Goal: Find specific page/section: Find specific page/section

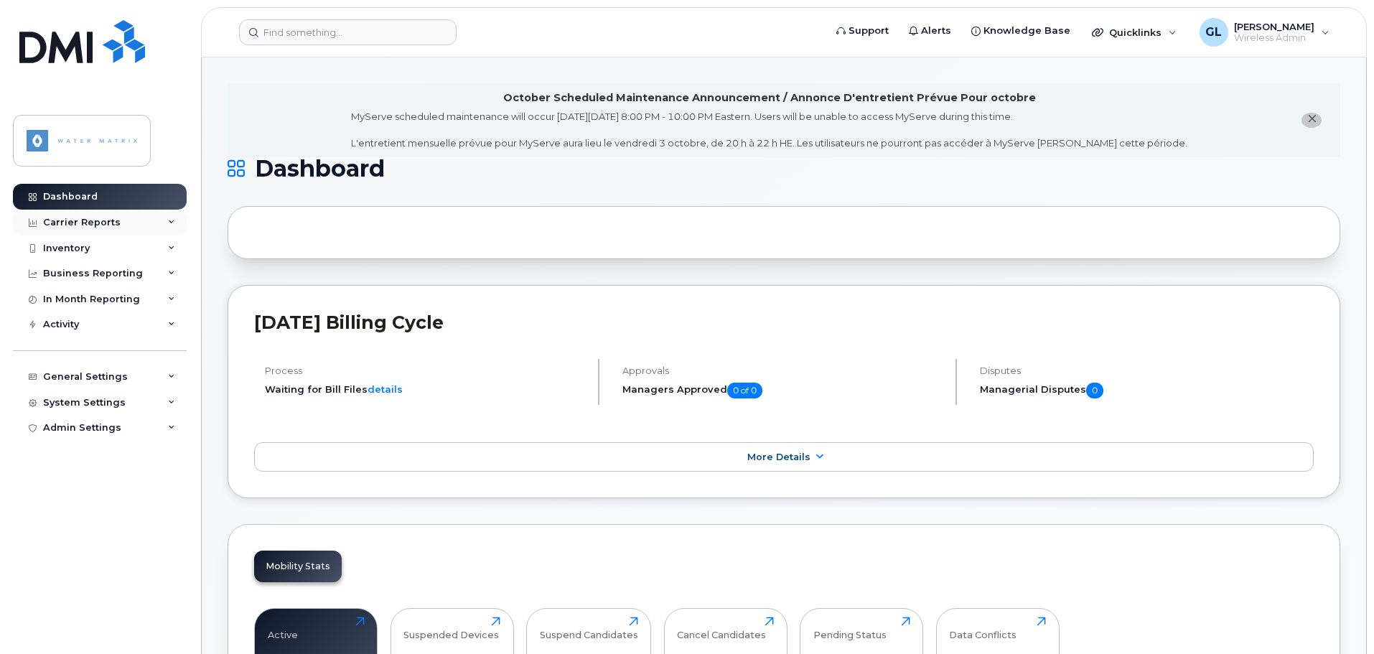
click at [92, 229] on div "Carrier Reports" at bounding box center [100, 223] width 174 height 26
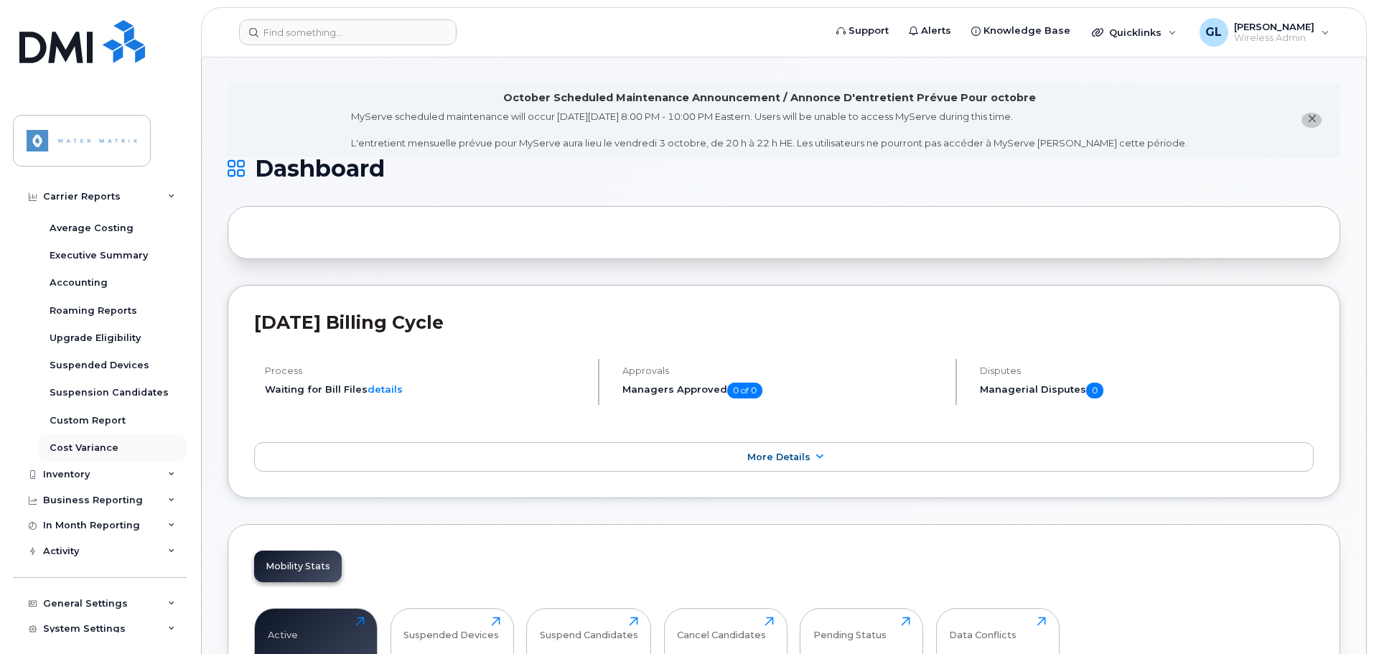
scroll to position [144, 0]
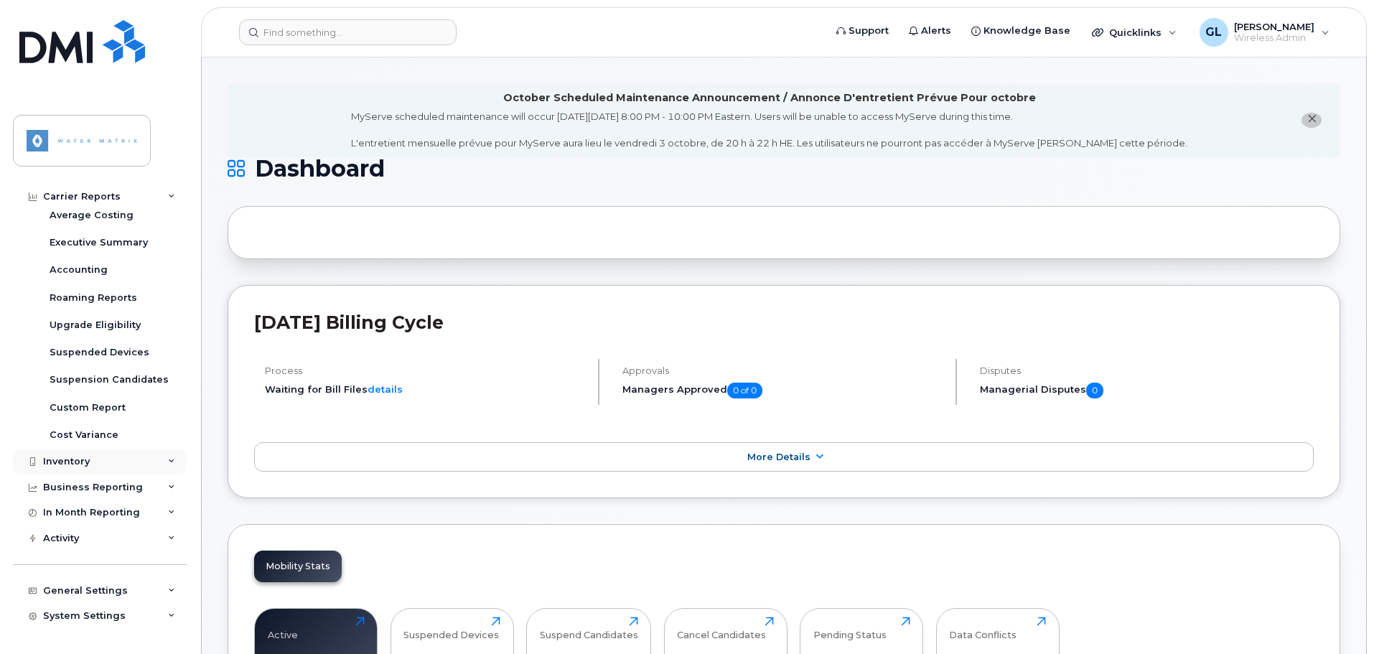
click at [118, 463] on div "Inventory" at bounding box center [100, 462] width 174 height 26
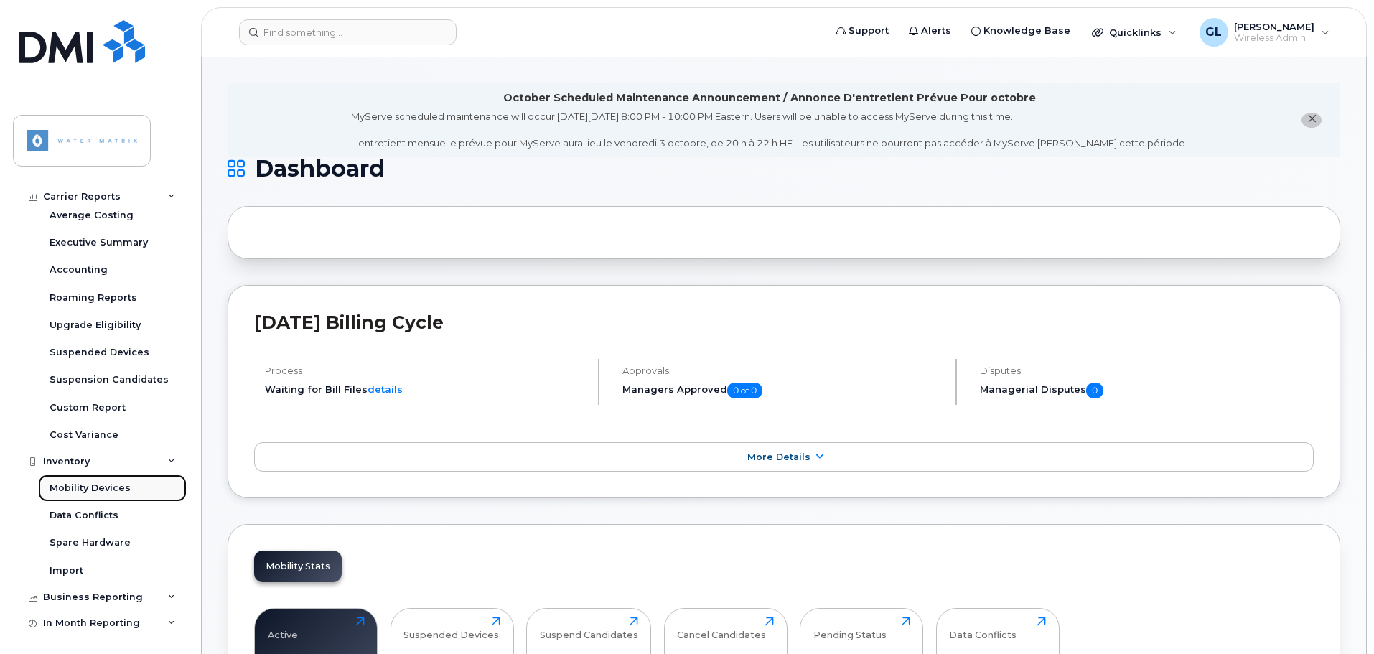
click at [118, 491] on div "Mobility Devices" at bounding box center [90, 488] width 81 height 13
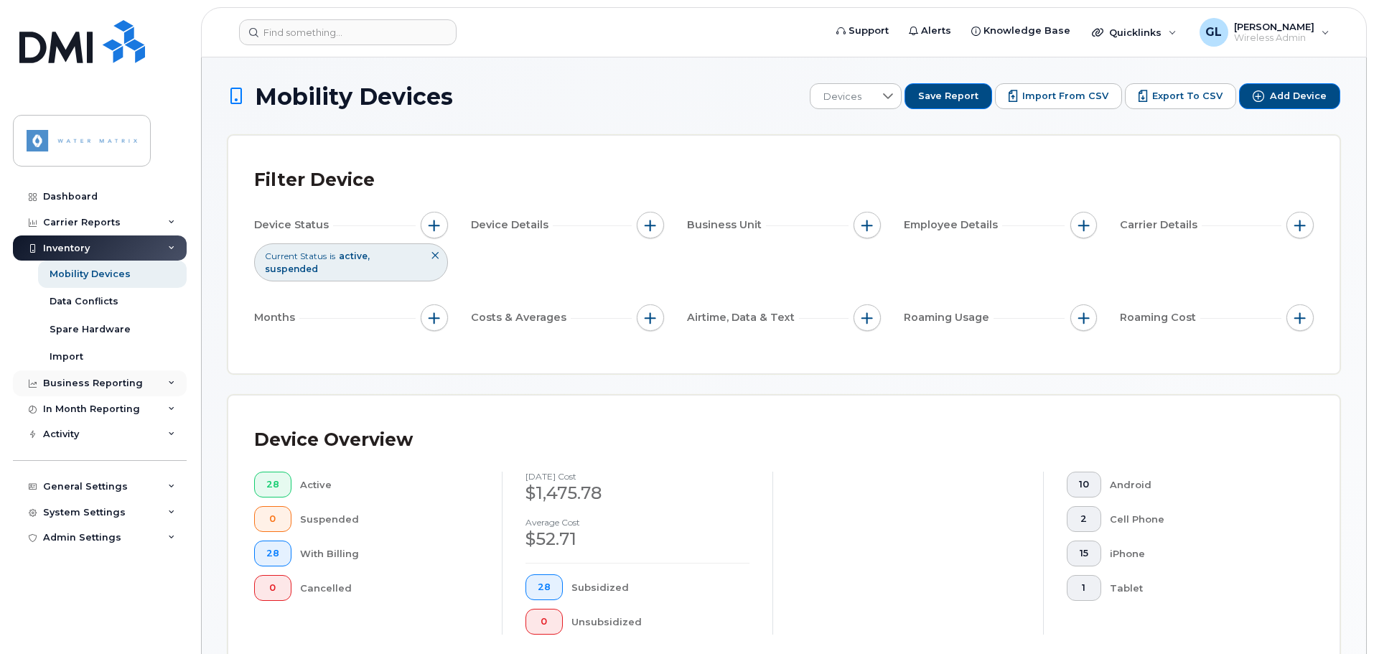
click at [79, 386] on div "Business Reporting" at bounding box center [93, 383] width 100 height 11
click at [84, 313] on link "Data Conflicts" at bounding box center [112, 301] width 149 height 27
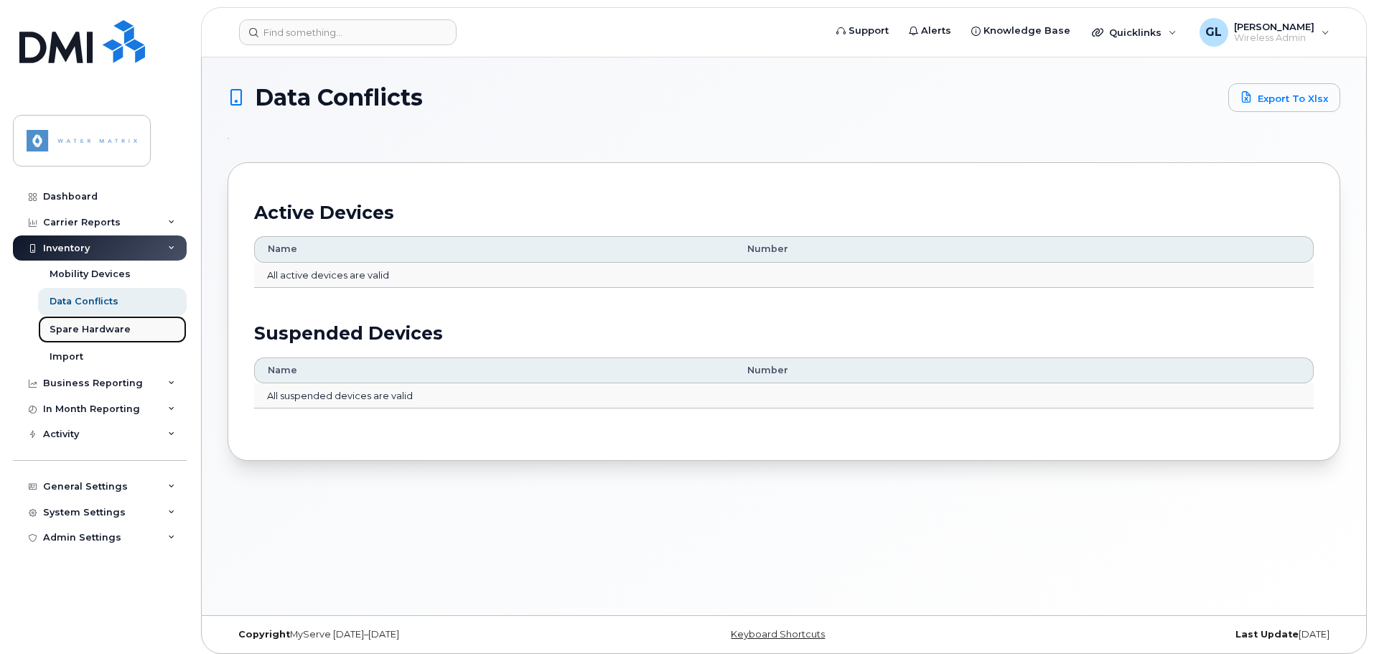
click at [83, 338] on link "Spare Hardware" at bounding box center [112, 329] width 149 height 27
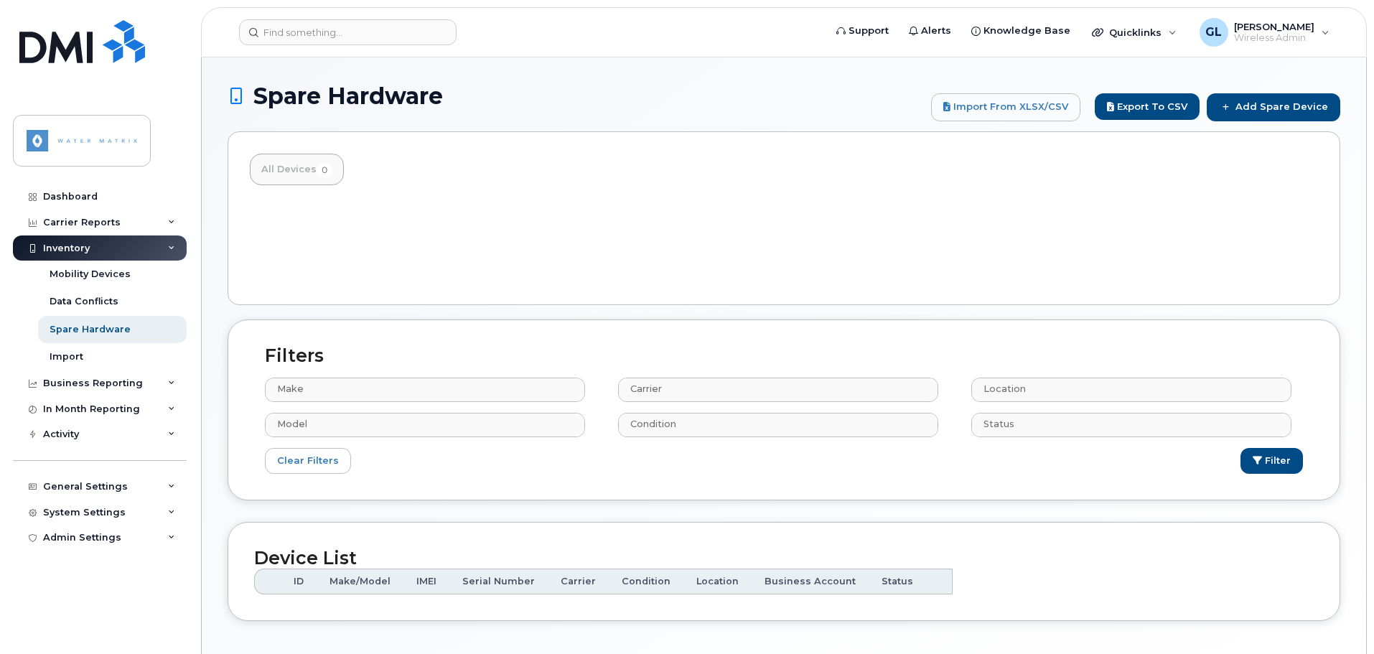
select select
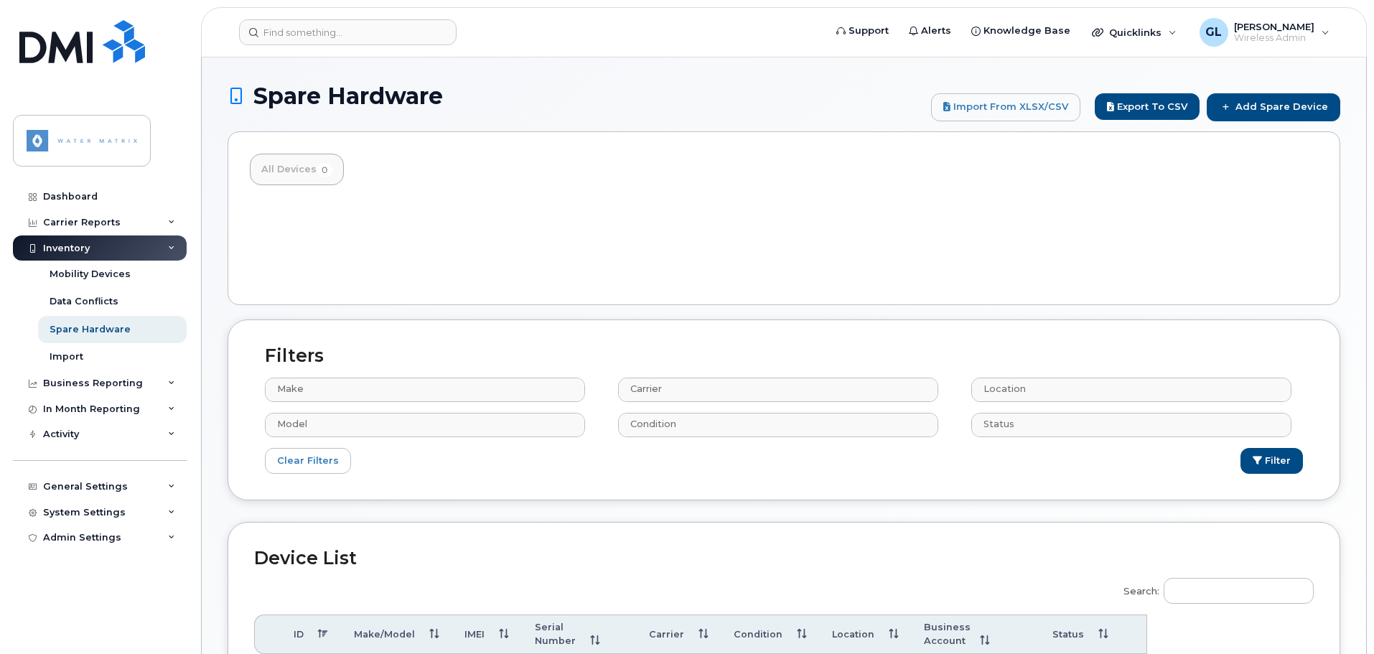
click at [93, 252] on div "Inventory" at bounding box center [100, 249] width 174 height 26
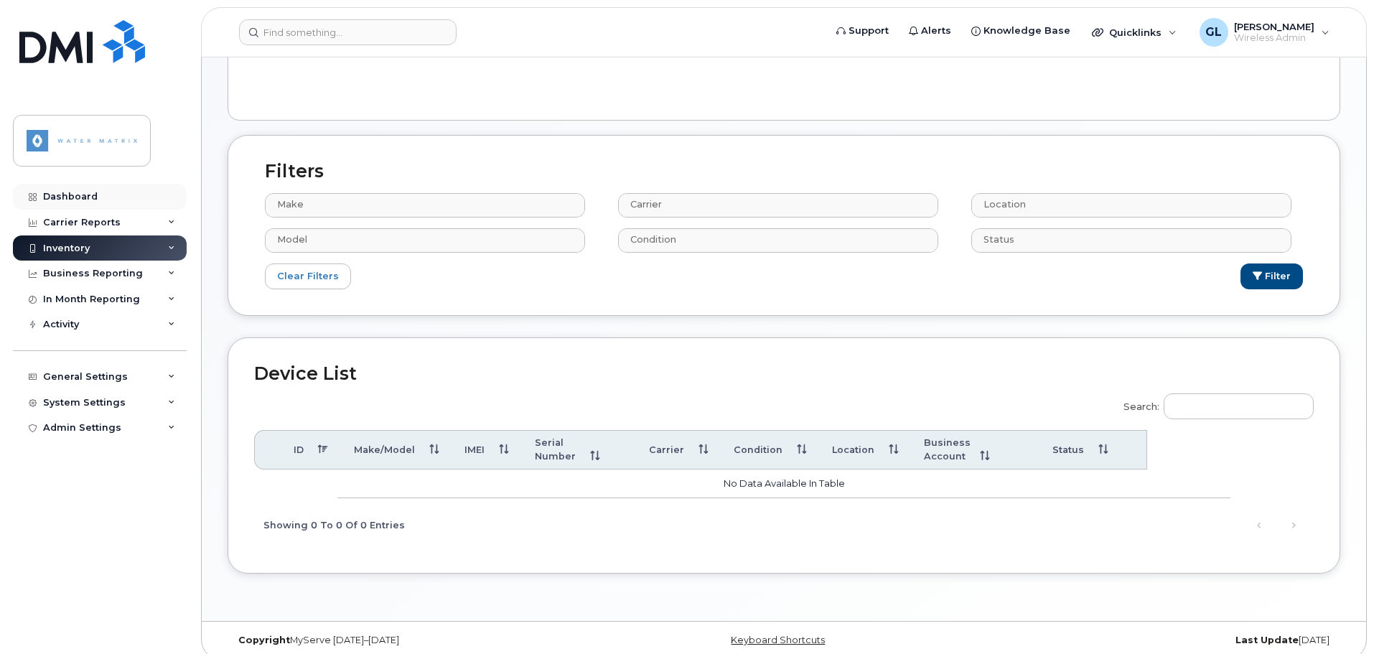
scroll to position [258, 0]
click at [90, 197] on div "Dashboard" at bounding box center [70, 196] width 55 height 11
click at [101, 220] on div "Carrier Reports" at bounding box center [82, 222] width 78 height 11
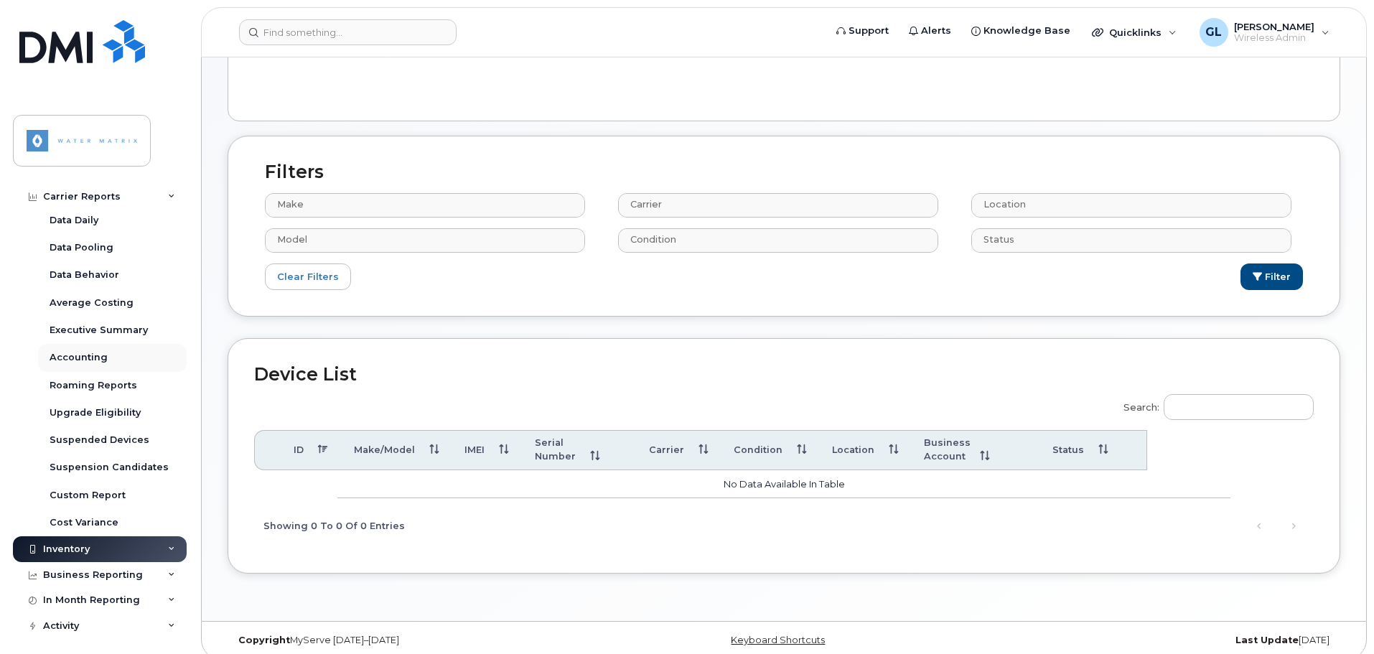
scroll to position [143, 0]
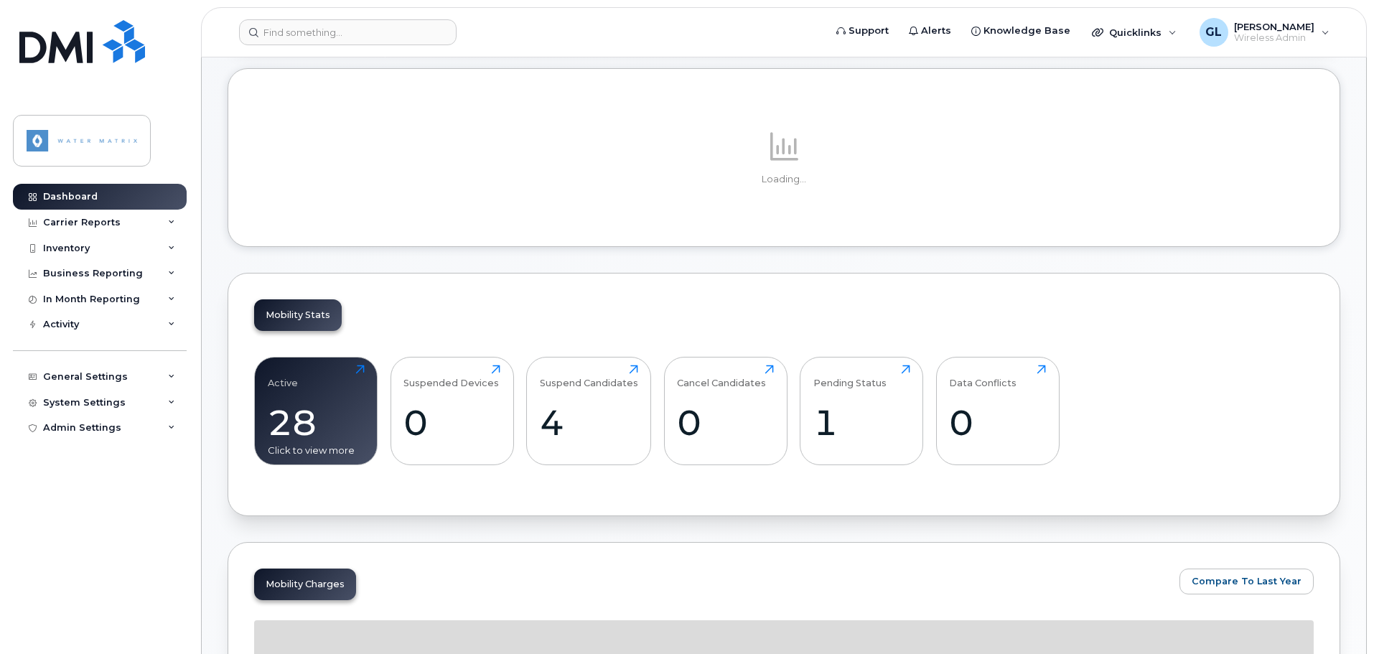
scroll to position [218, 0]
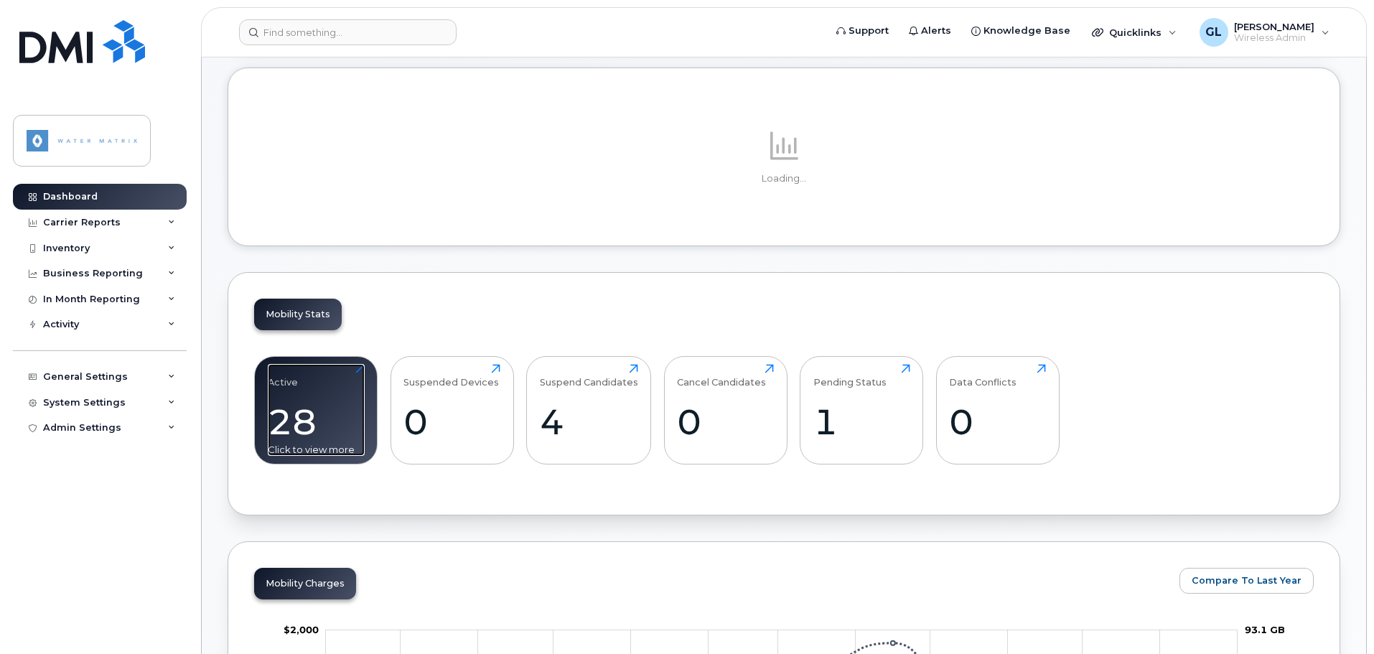
click at [320, 411] on div "28" at bounding box center [316, 422] width 97 height 42
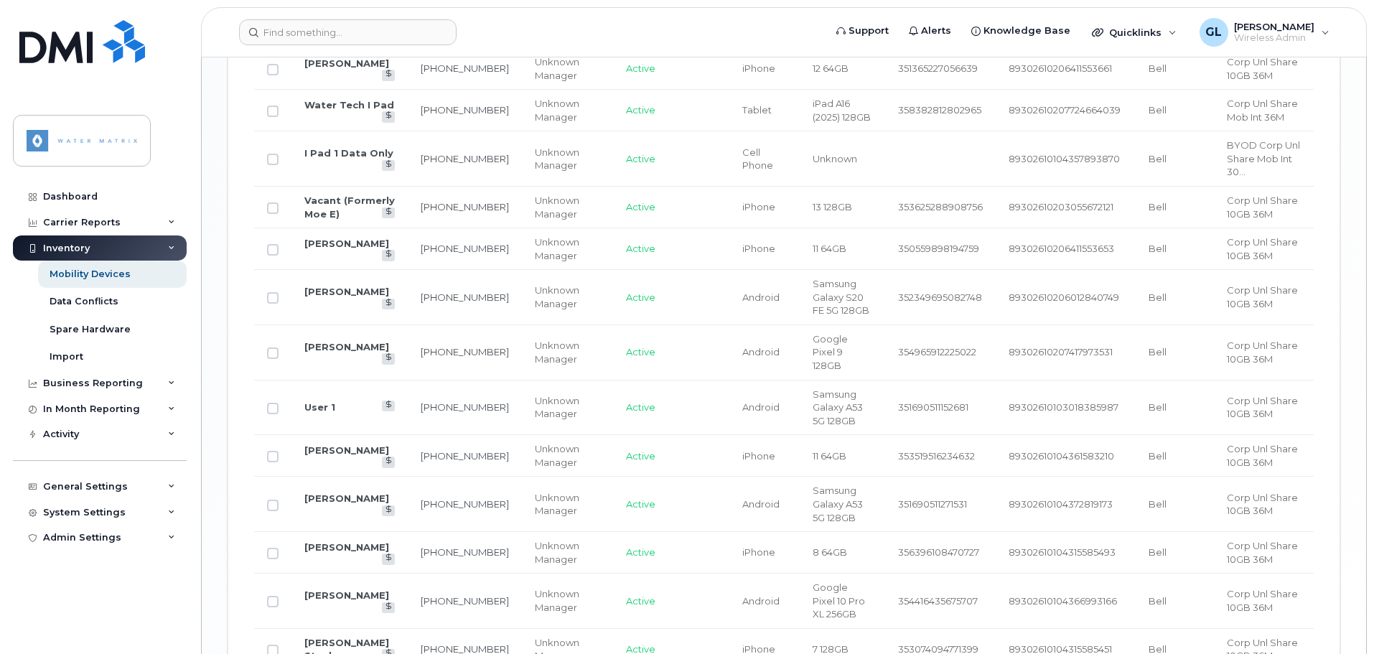
scroll to position [1476, 0]
